Goal: Task Accomplishment & Management: Use online tool/utility

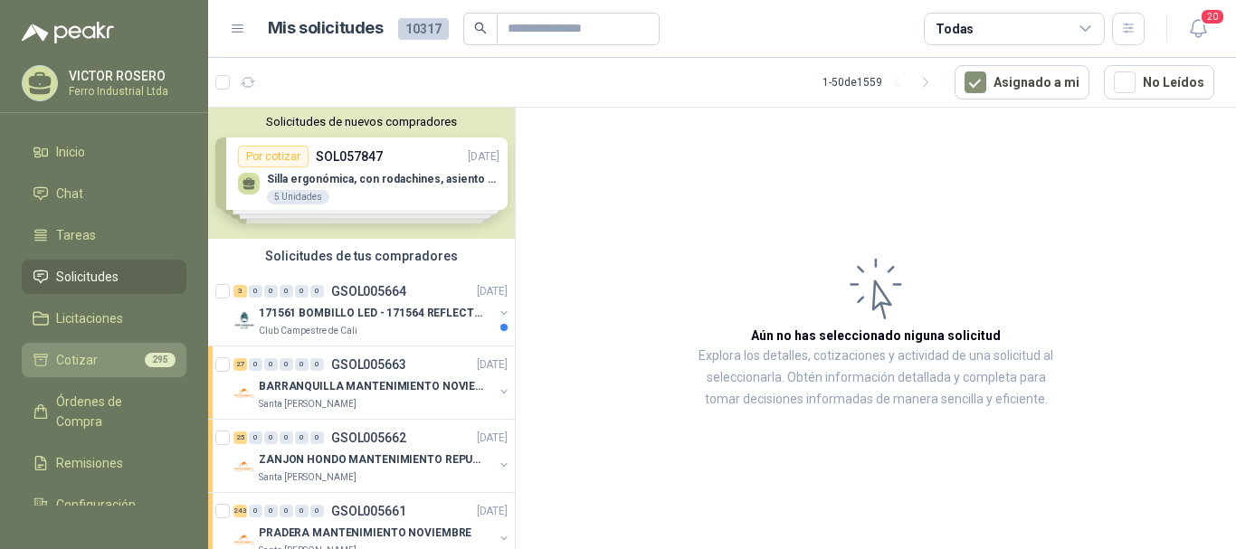
click at [87, 363] on span "Cotizar" at bounding box center [77, 360] width 42 height 20
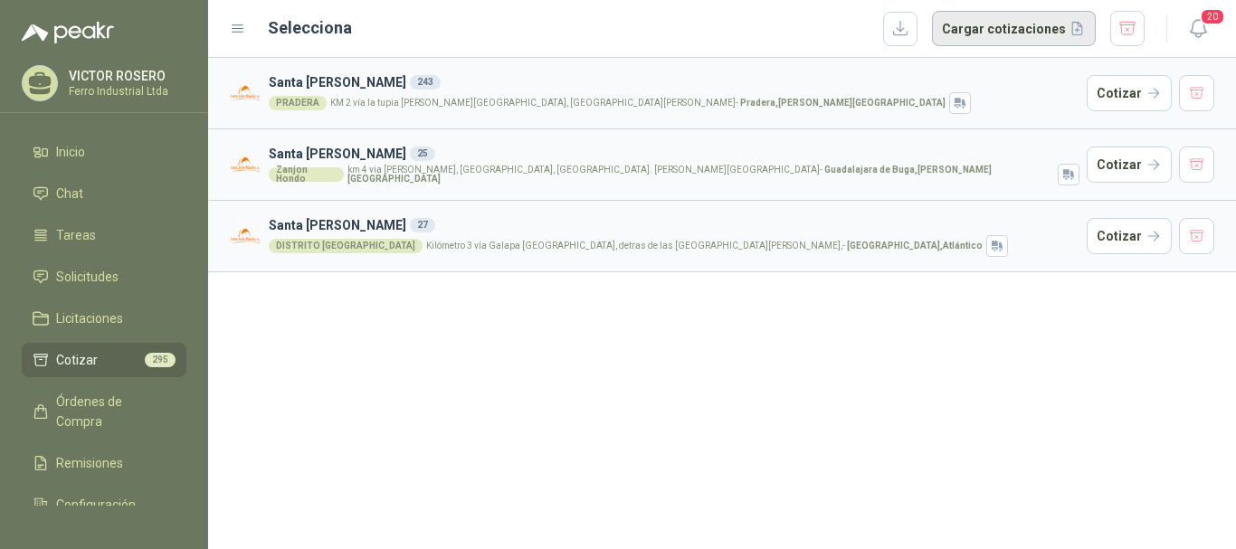
click at [983, 24] on button "Cargar cotizaciones" at bounding box center [1014, 29] width 164 height 36
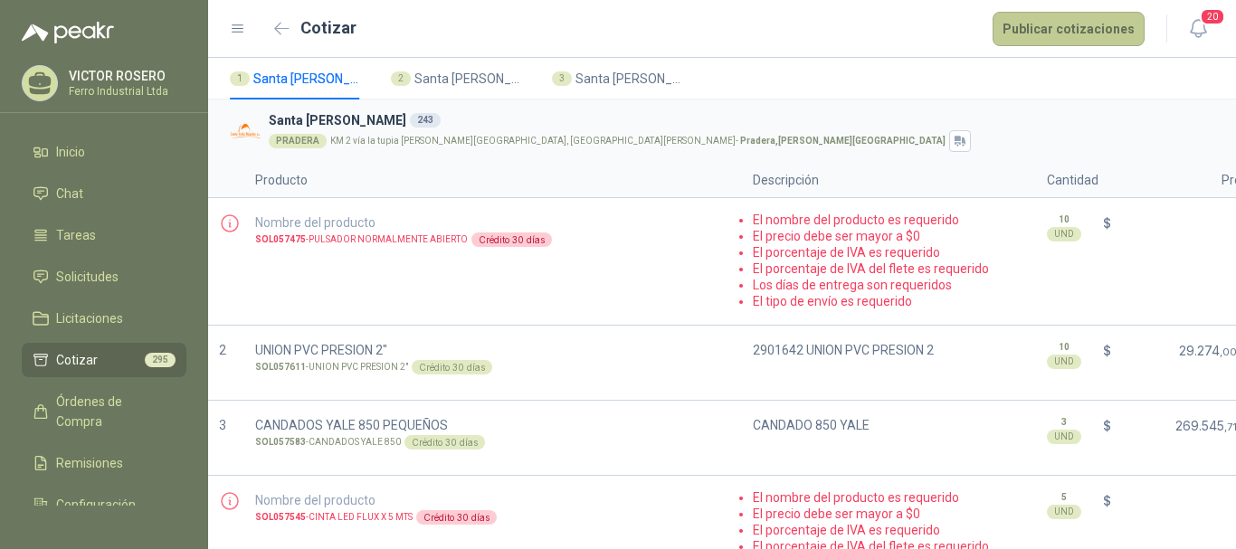
click at [1044, 35] on button "Publicar cotizaciones" at bounding box center [1069, 29] width 152 height 34
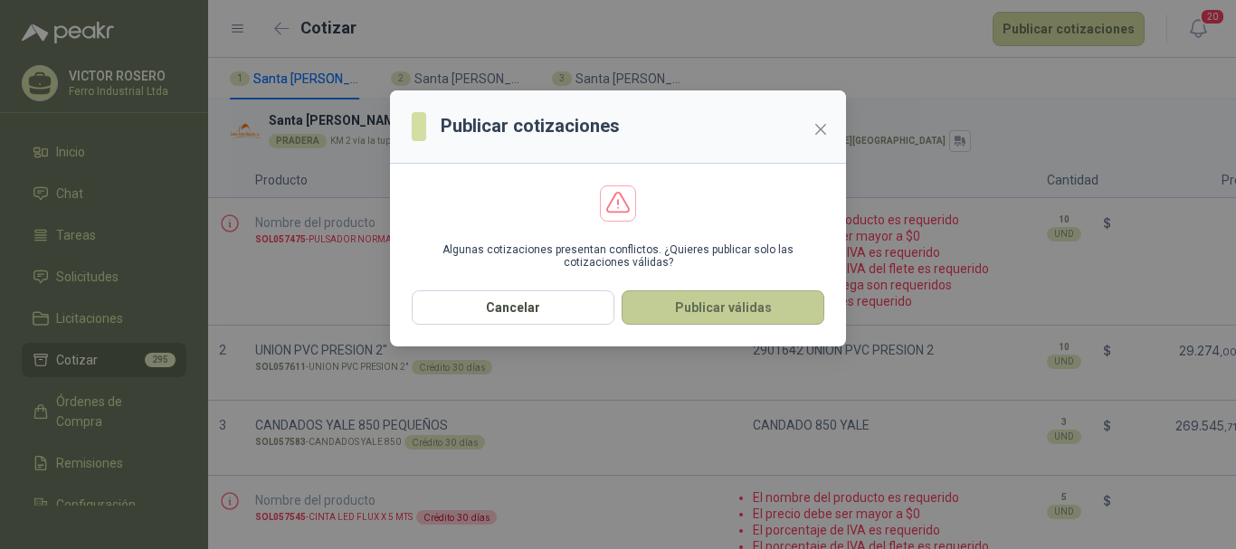
click at [708, 309] on button "Publicar válidas" at bounding box center [723, 307] width 203 height 34
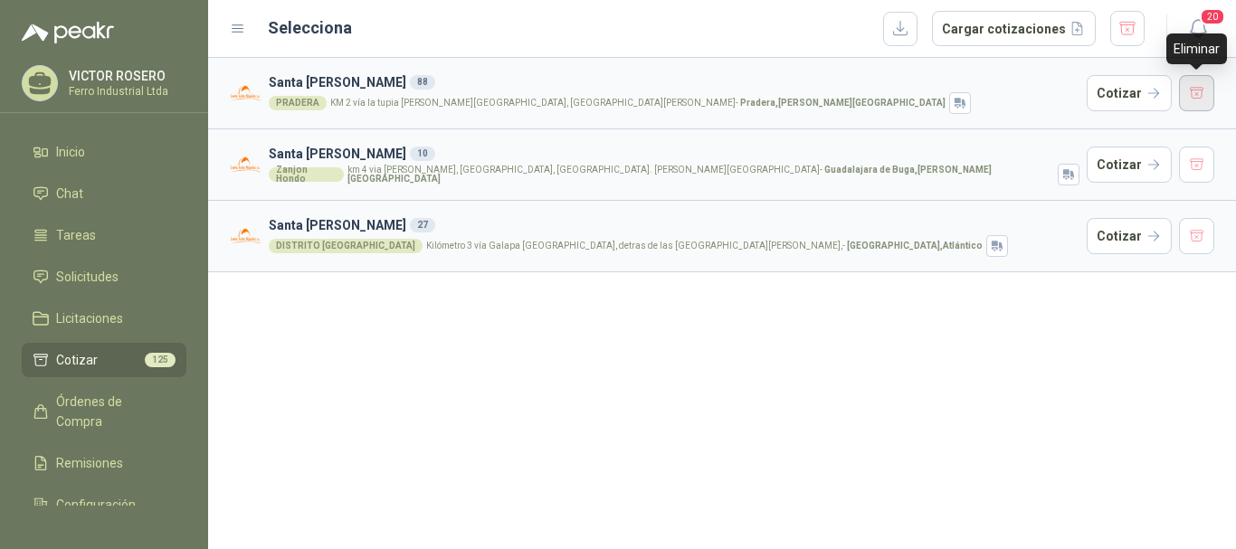
click at [1184, 90] on button "button" at bounding box center [1197, 93] width 36 height 36
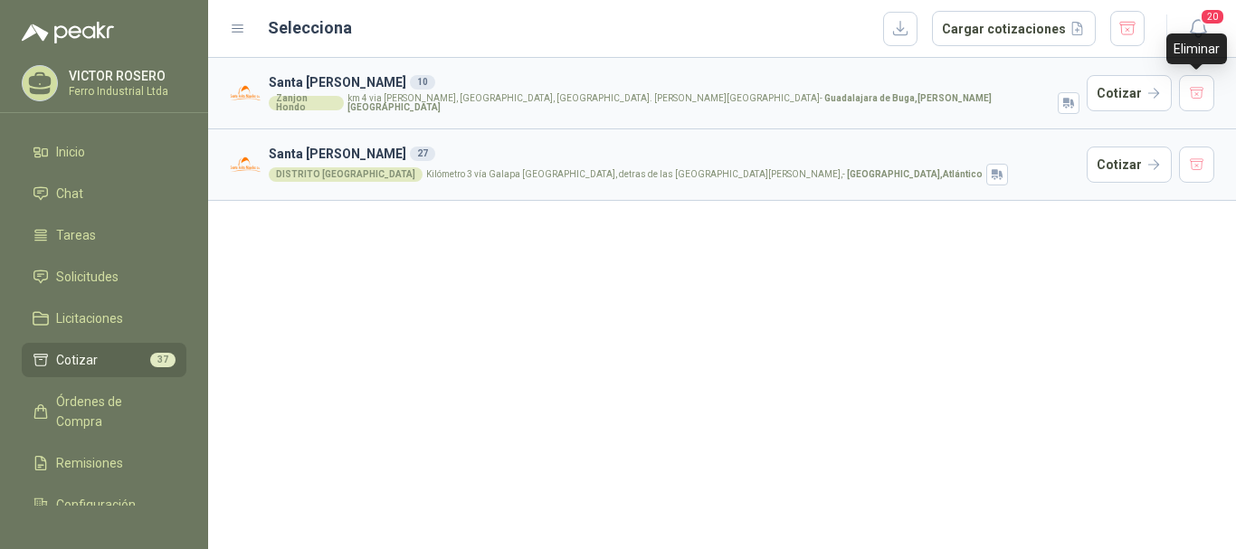
click at [1184, 90] on button "button" at bounding box center [1197, 93] width 36 height 36
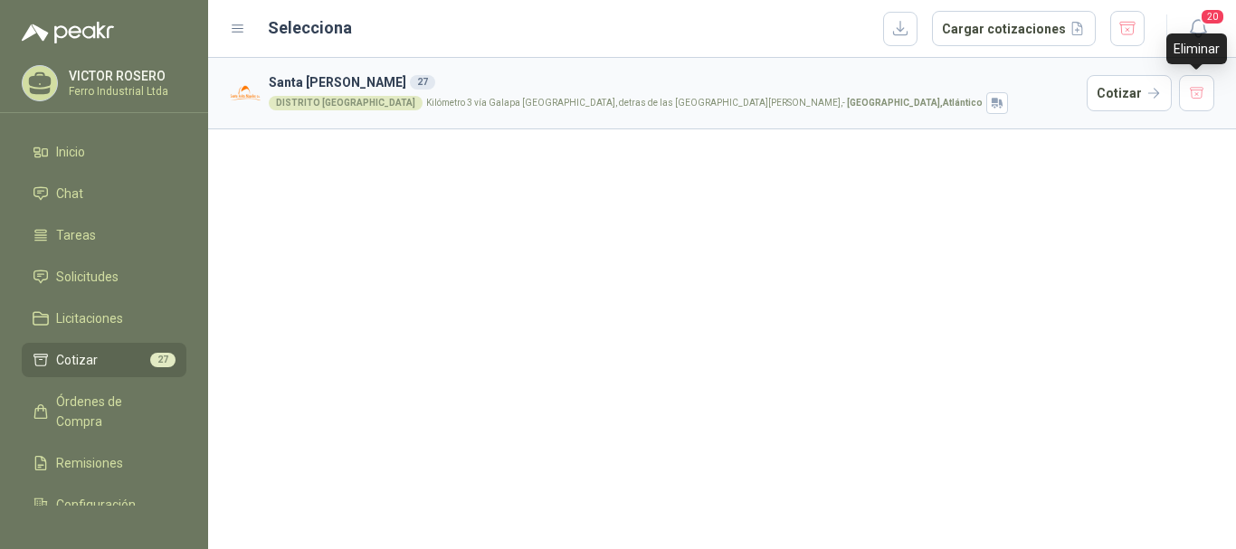
click at [1184, 90] on button "button" at bounding box center [1197, 93] width 36 height 36
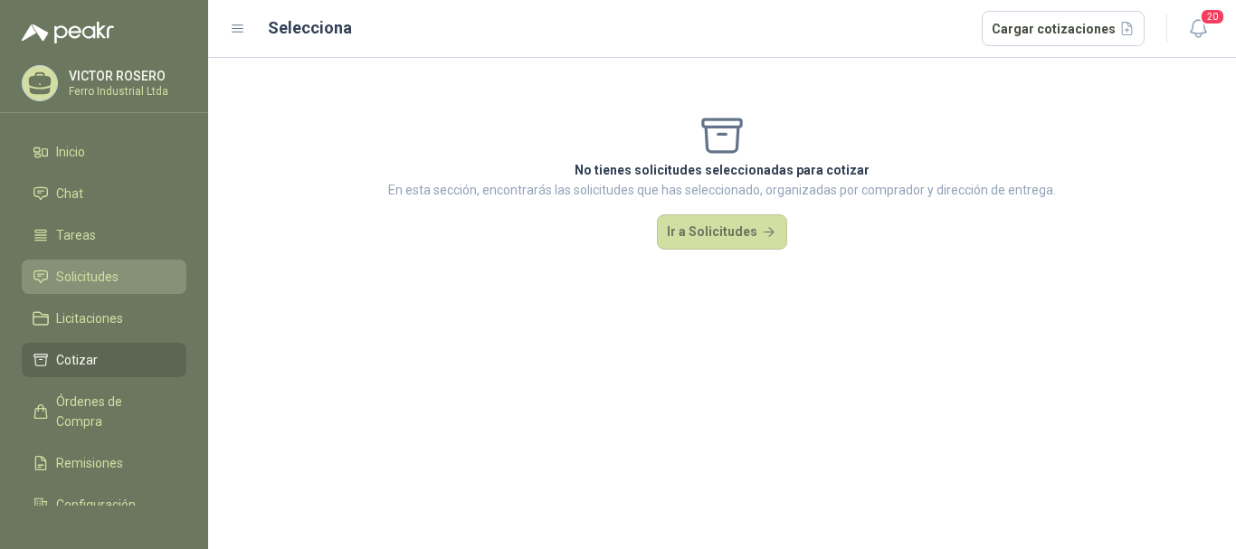
click at [126, 273] on li "Solicitudes" at bounding box center [104, 277] width 143 height 20
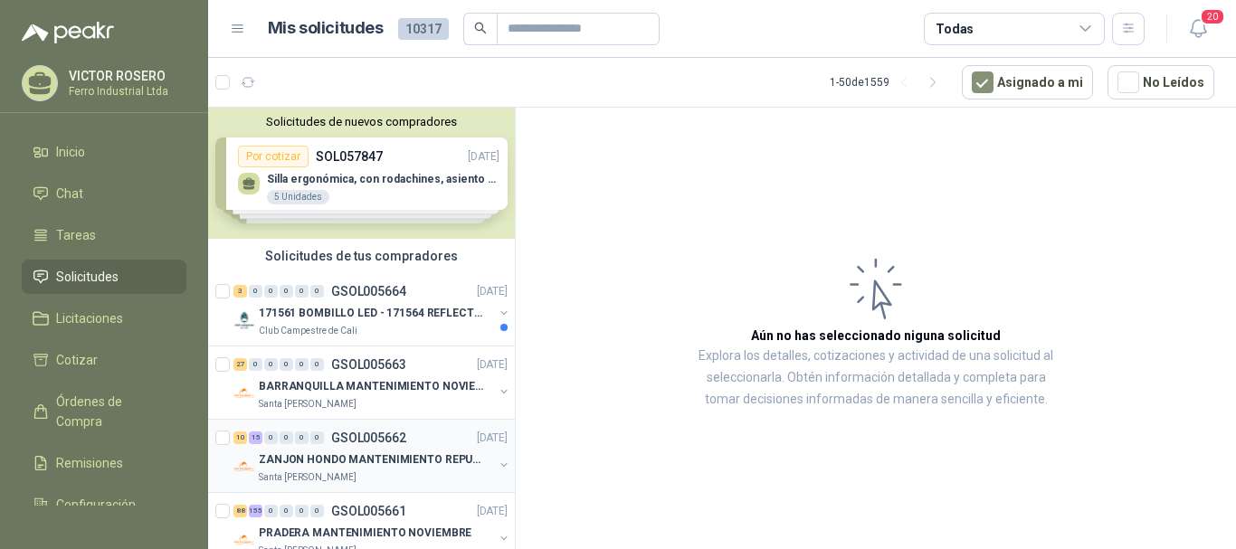
click at [353, 461] on p "ZANJON HONDO MANTENIMIENTO REPUESTOS" at bounding box center [371, 460] width 225 height 17
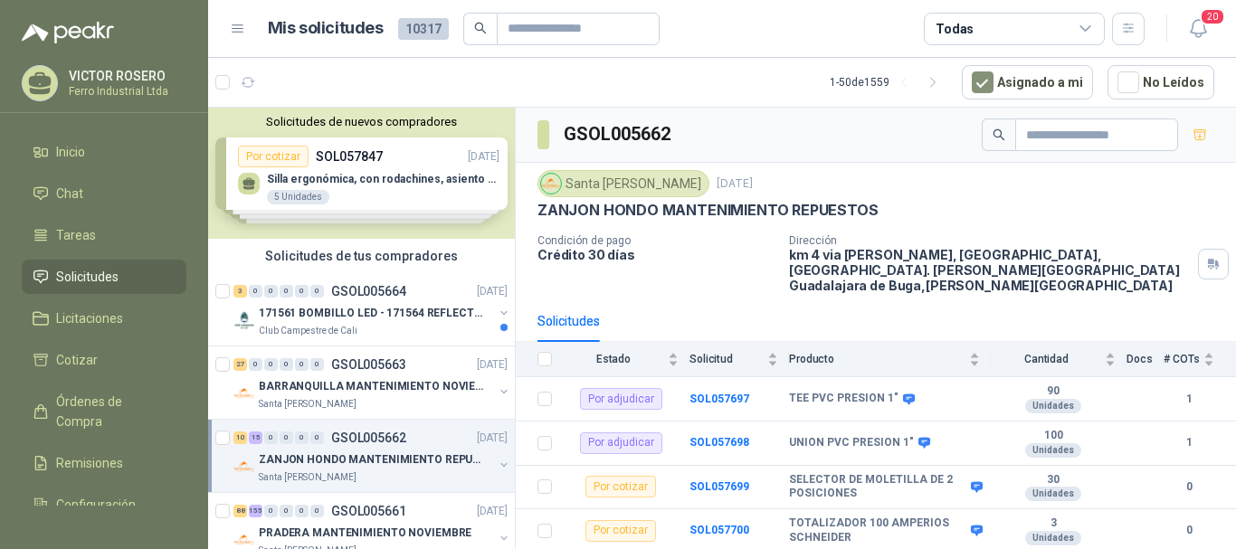
click at [763, 282] on div "Santa [PERSON_NAME] [DATE] ZANJON HONDO MANTENIMIENTO REPUESTOS Condición de pa…" at bounding box center [876, 232] width 720 height 138
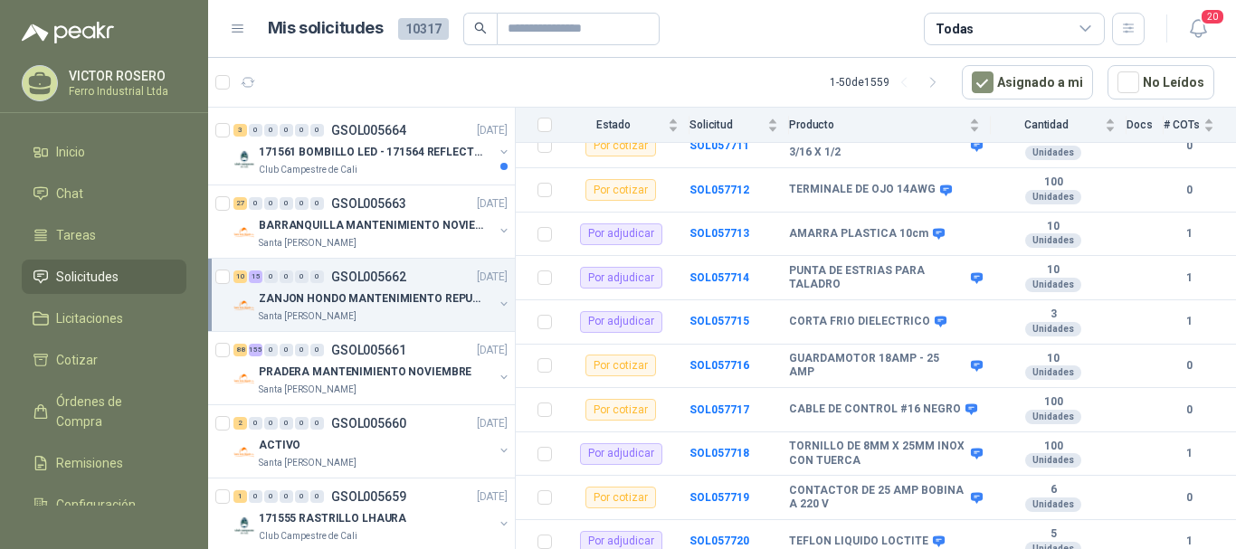
scroll to position [169, 0]
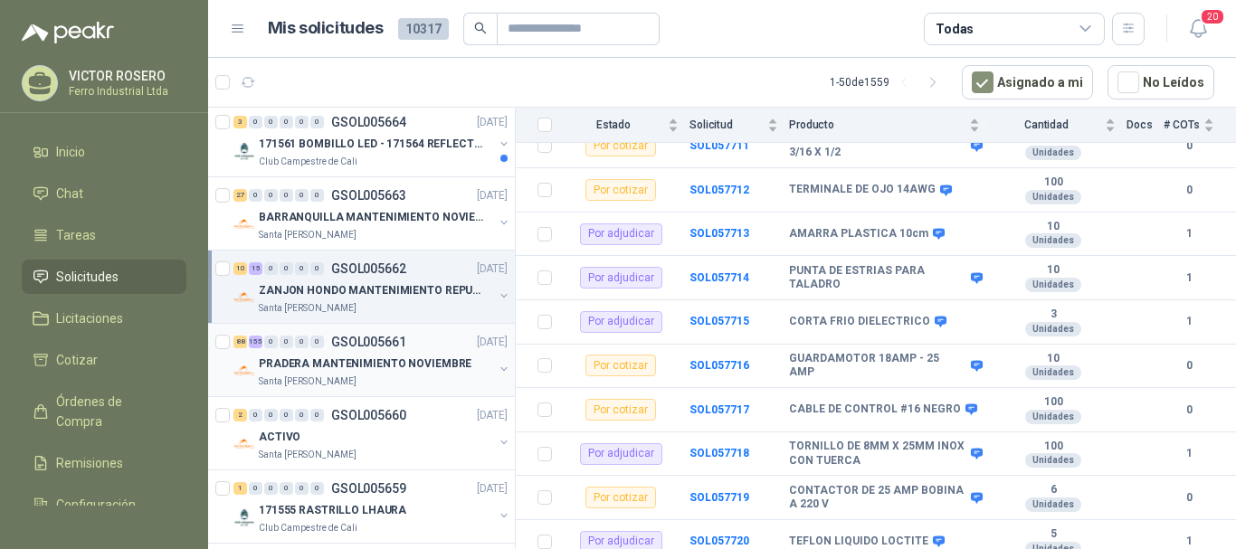
click at [357, 370] on p "PRADERA MANTENIMIENTO NOVIEMBRE" at bounding box center [365, 364] width 213 height 17
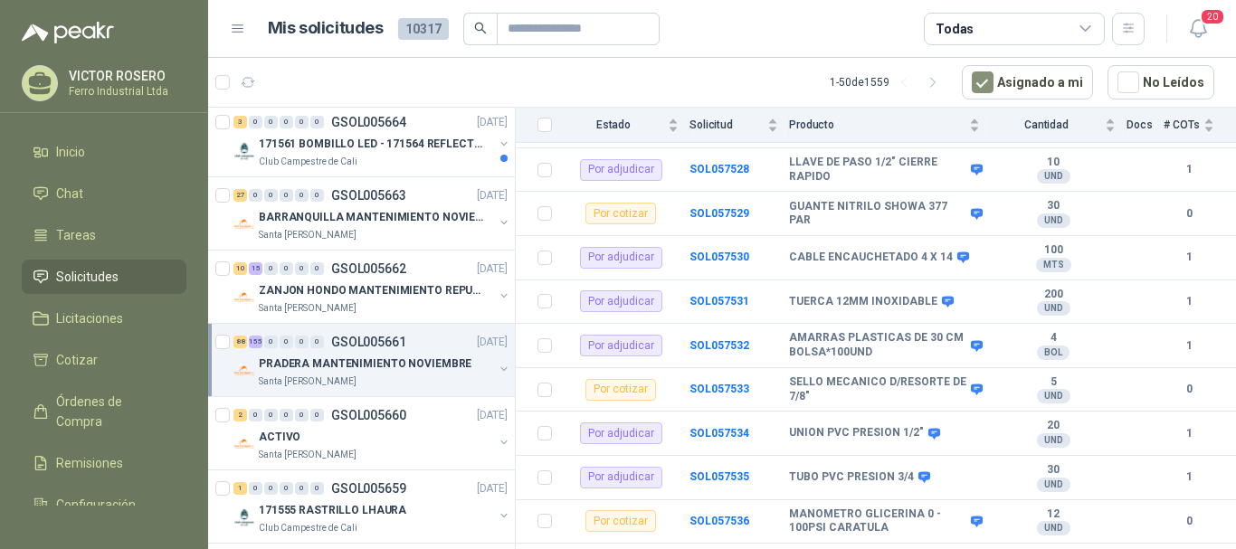
scroll to position [3919, 0]
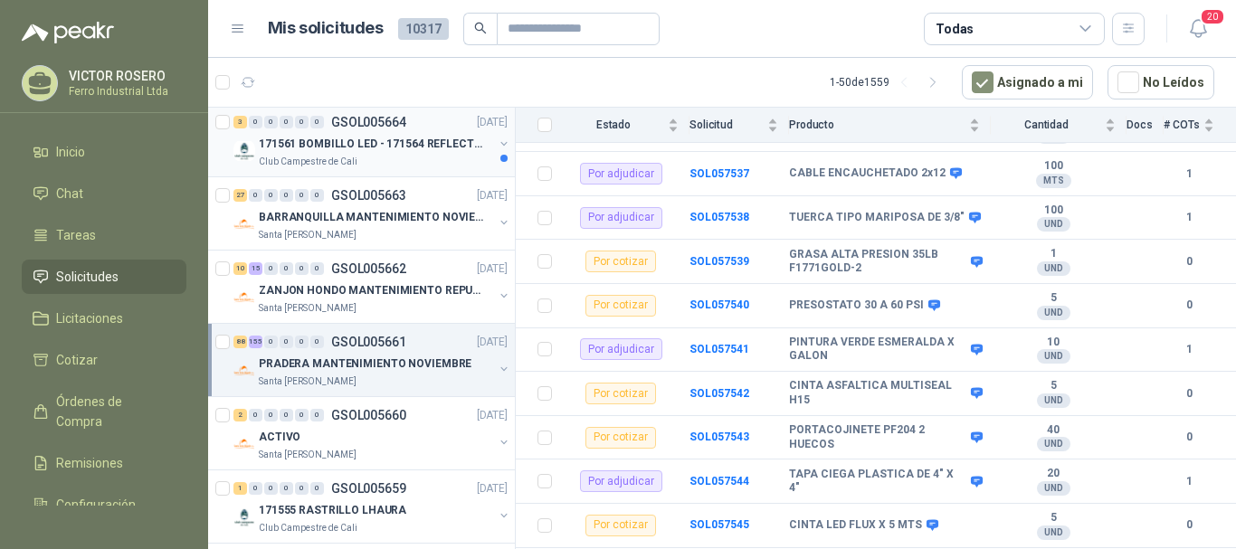
click at [470, 160] on div "Club Campestre de Cali" at bounding box center [376, 162] width 234 height 14
